Goal: Task Accomplishment & Management: Manage account settings

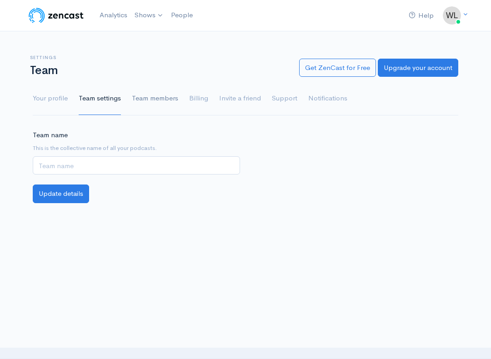
click at [159, 103] on link "Team members" at bounding box center [155, 98] width 46 height 33
click at [195, 98] on link "Billing" at bounding box center [198, 98] width 19 height 33
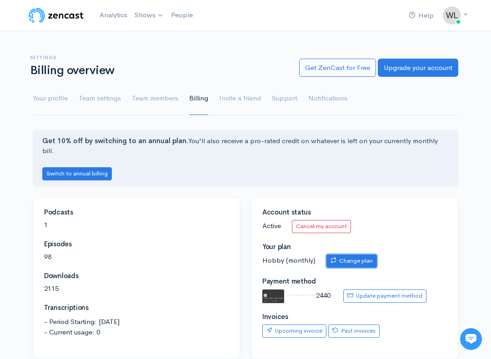
click at [355, 254] on link "Change plan" at bounding box center [351, 260] width 50 height 13
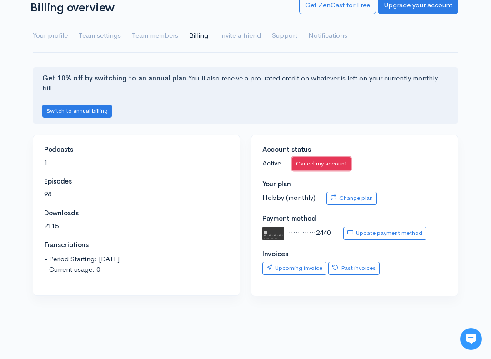
click at [313, 157] on link "Cancel my account" at bounding box center [321, 163] width 59 height 13
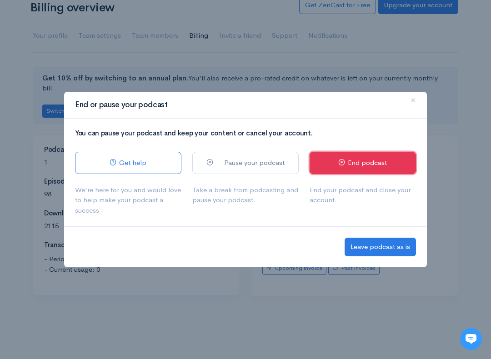
click at [342, 161] on icon at bounding box center [341, 162] width 7 height 7
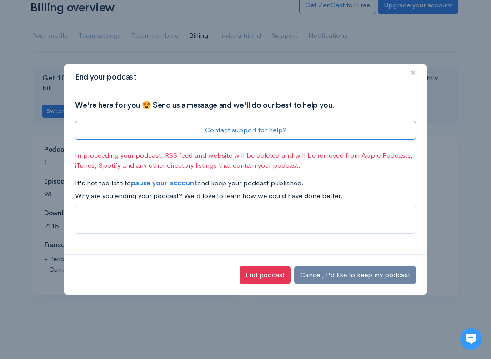
click at [416, 73] on button "×" at bounding box center [412, 72] width 27 height 25
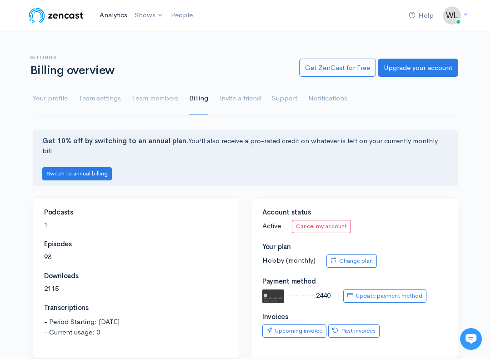
click at [108, 17] on link "Analytics" at bounding box center [113, 15] width 35 height 20
